Goal: Information Seeking & Learning: Learn about a topic

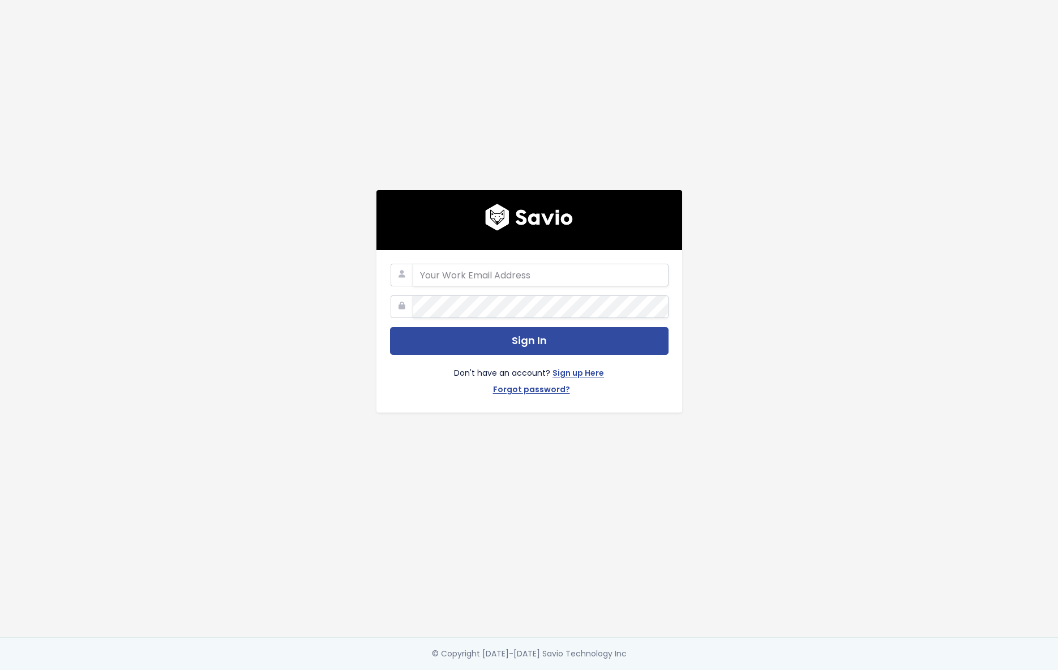
click at [653, 670] on com-1password-button at bounding box center [529, 670] width 1058 height 0
type input "dan@memberful.com"
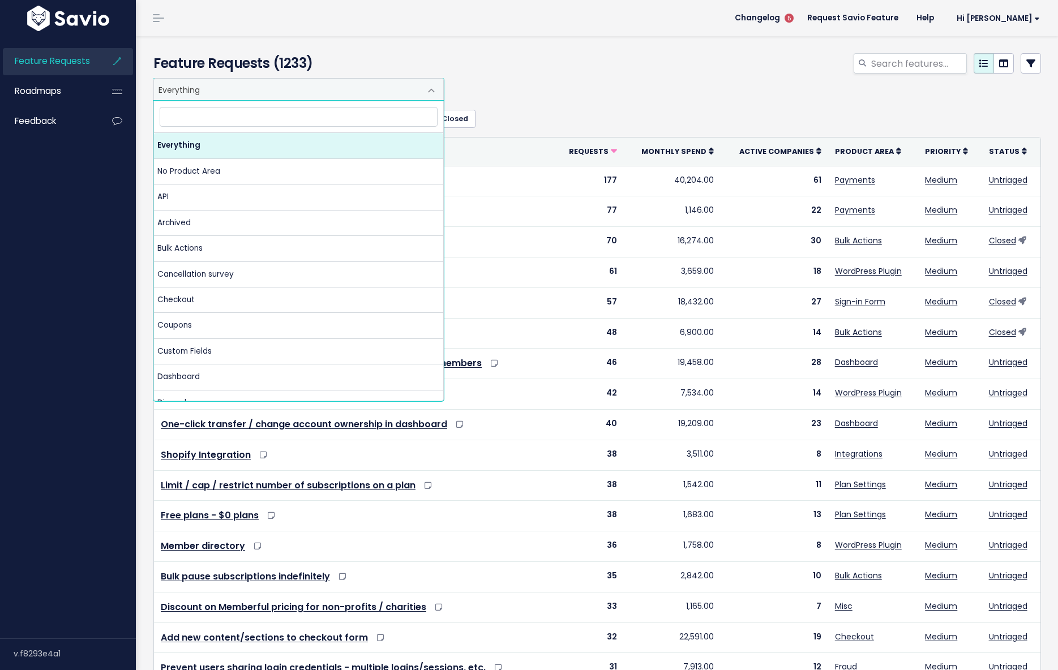
click at [241, 90] on span "Everything" at bounding box center [287, 90] width 267 height 22
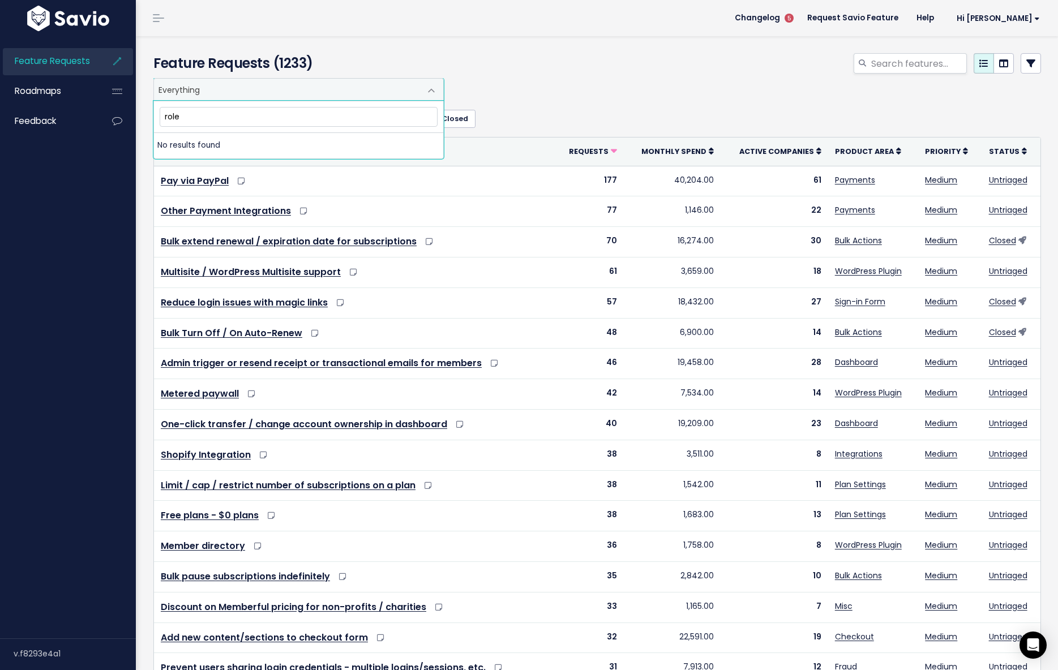
type input "roles"
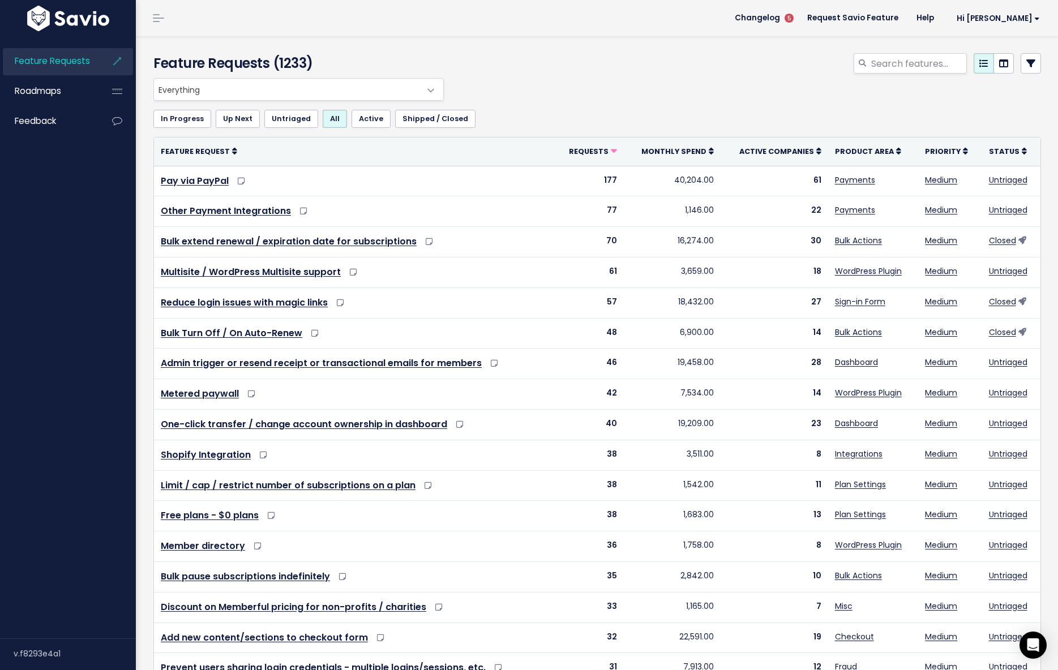
click at [427, 89] on span at bounding box center [431, 90] width 23 height 23
drag, startPoint x: 540, startPoint y: 112, endPoint x: 516, endPoint y: 112, distance: 23.8
click at [537, 112] on ul "In Progress Up Next Untriaged All Active Shipped / Closed" at bounding box center [597, 119] width 888 height 18
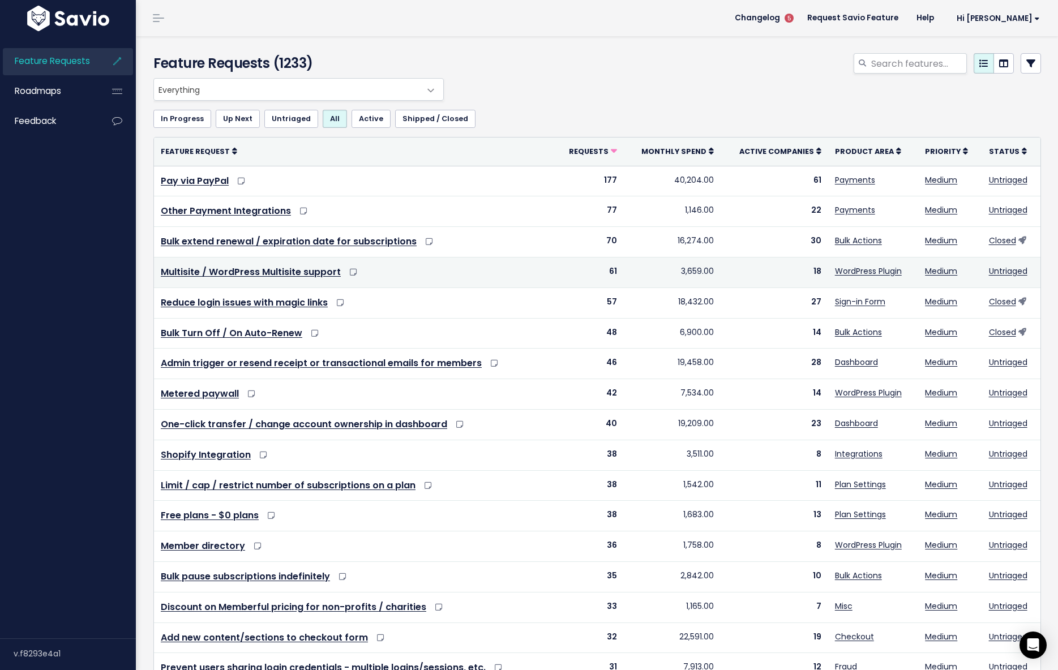
scroll to position [1, 0]
click at [844, 268] on link "WordPress Plugin" at bounding box center [868, 270] width 67 height 11
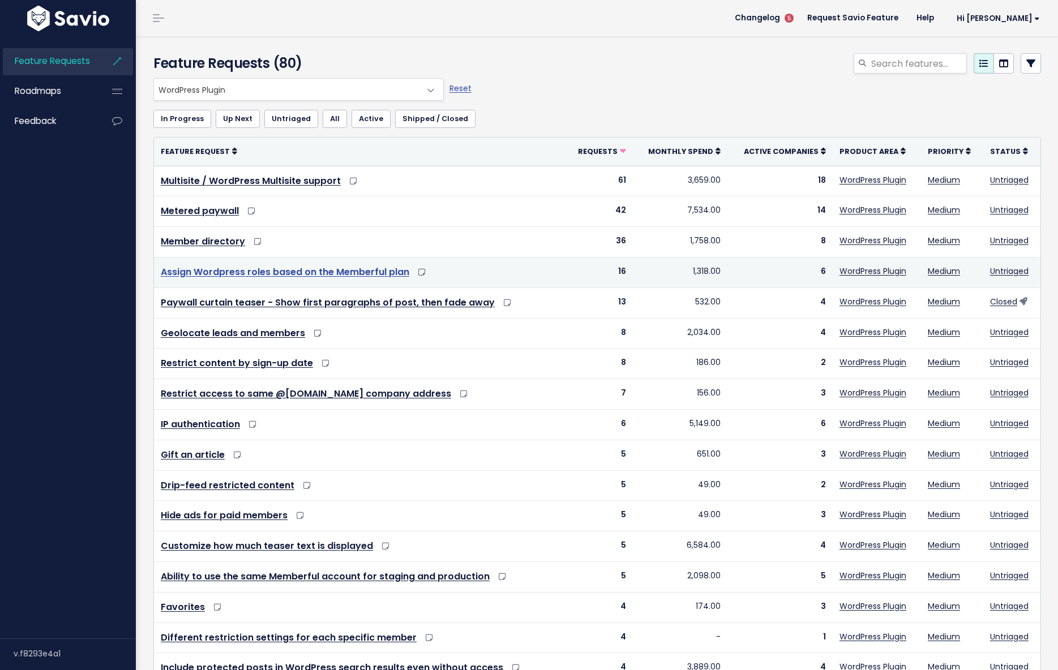
click at [342, 272] on link "Assign Wordpress roles based on the Memberful plan" at bounding box center [285, 272] width 249 height 13
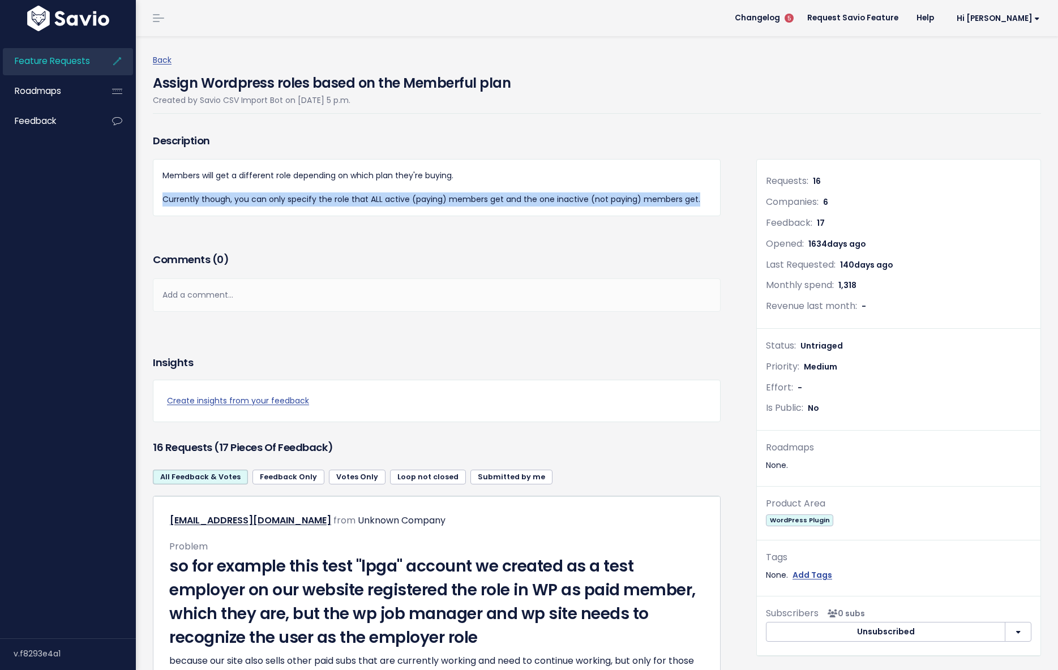
drag, startPoint x: 159, startPoint y: 204, endPoint x: 166, endPoint y: 210, distance: 9.3
click at [165, 210] on div "Members will get a different role depending on which plan they're buying. Curre…" at bounding box center [437, 187] width 568 height 57
drag, startPoint x: 166, startPoint y: 210, endPoint x: 164, endPoint y: 202, distance: 8.8
click at [164, 202] on div "Members will get a different role depending on which plan they're buying. Curre…" at bounding box center [437, 187] width 568 height 57
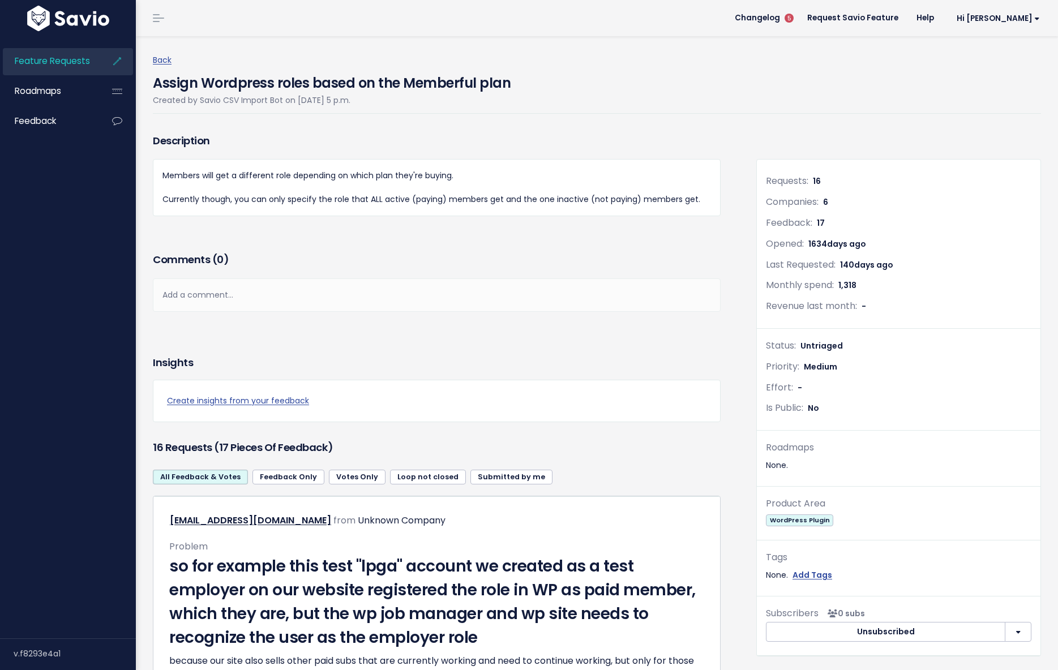
drag, startPoint x: 164, startPoint y: 202, endPoint x: 148, endPoint y: 209, distance: 17.7
click at [164, 202] on p "Currently though, you can only specify the role that ALL active (paying) member…" at bounding box center [437, 200] width 549 height 14
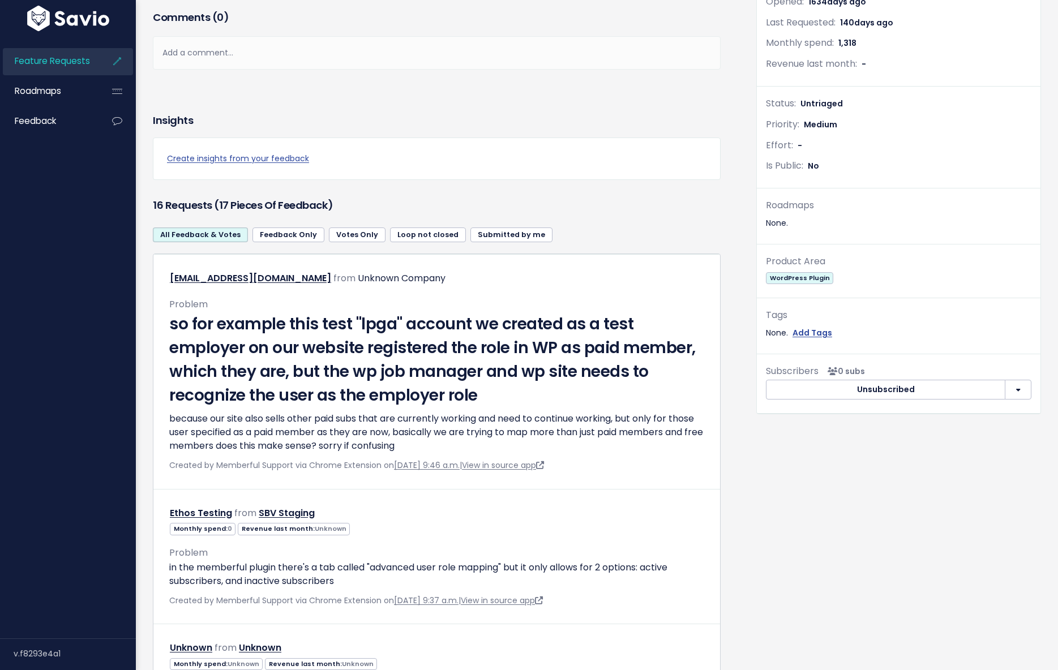
scroll to position [243, 0]
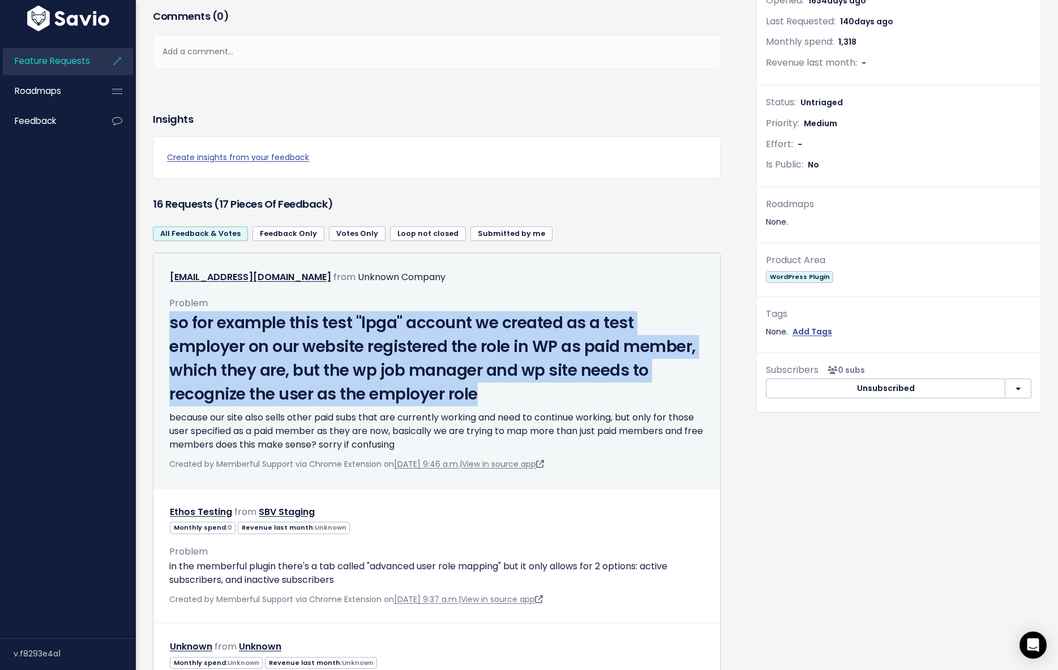
drag, startPoint x: 187, startPoint y: 328, endPoint x: 506, endPoint y: 392, distance: 325.1
click at [506, 392] on div "Problem so for example this test "lpga" account we created as a test employer o…" at bounding box center [437, 379] width 552 height 186
click at [506, 392] on h2 "so for example this test "lpga" account we created as a test employer on our we…" at bounding box center [436, 358] width 535 height 95
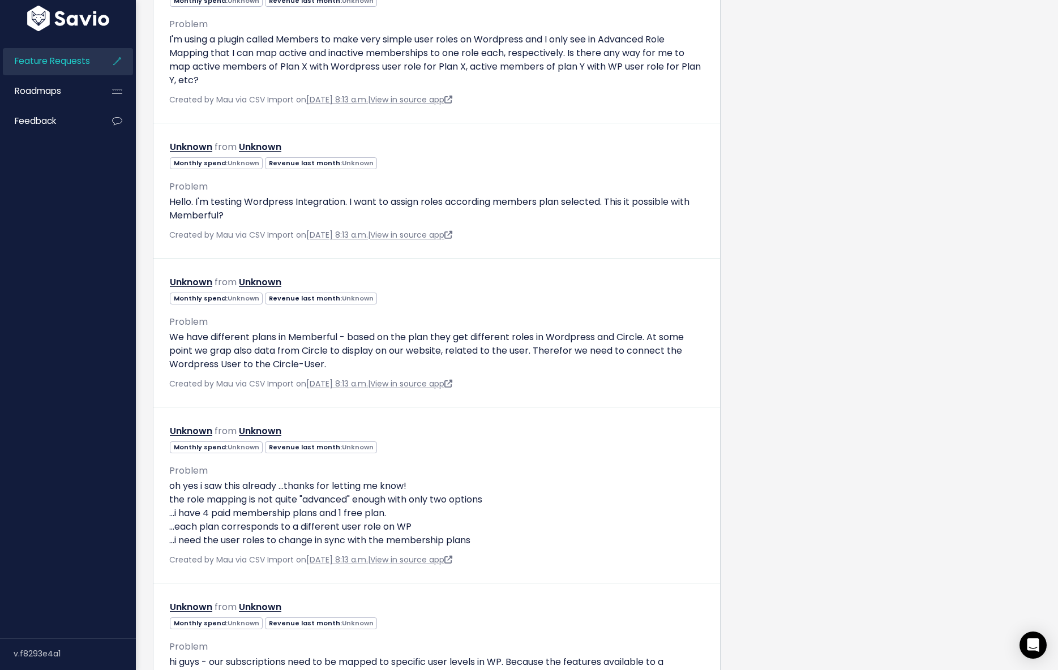
scroll to position [1692, 0]
